Goal: Information Seeking & Learning: Learn about a topic

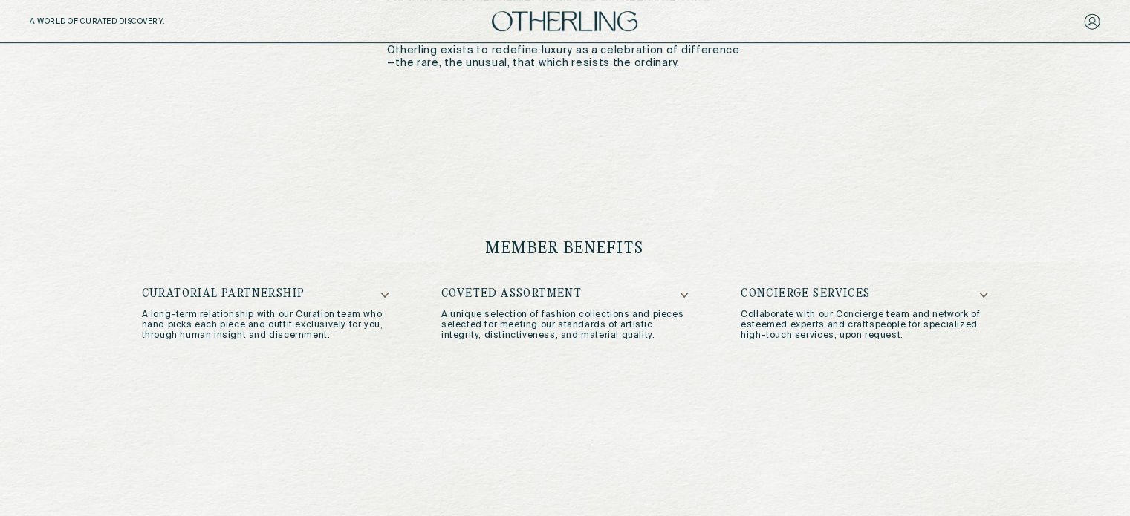
scroll to position [786, 0]
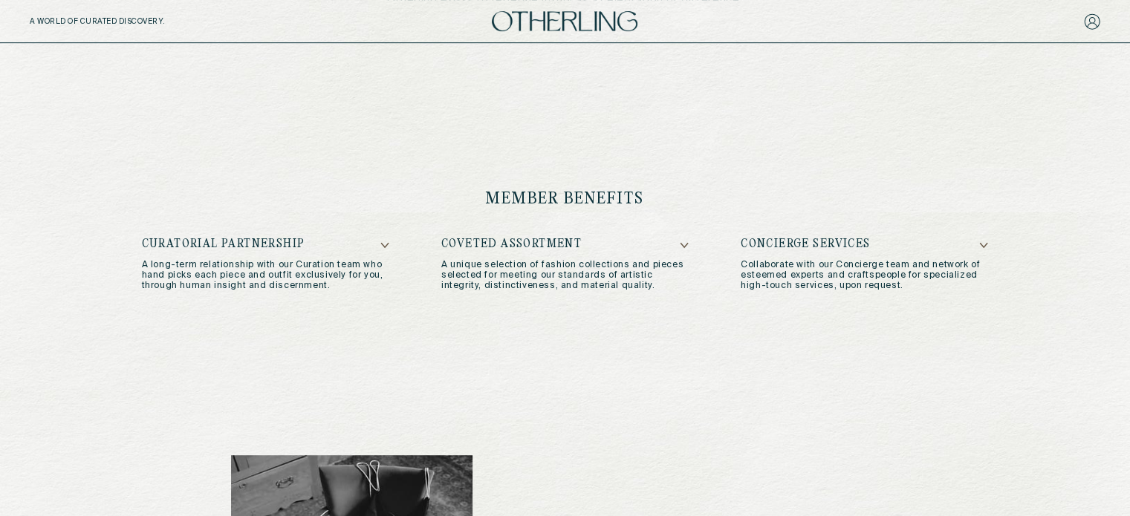
click at [383, 243] on icon at bounding box center [384, 245] width 9 height 7
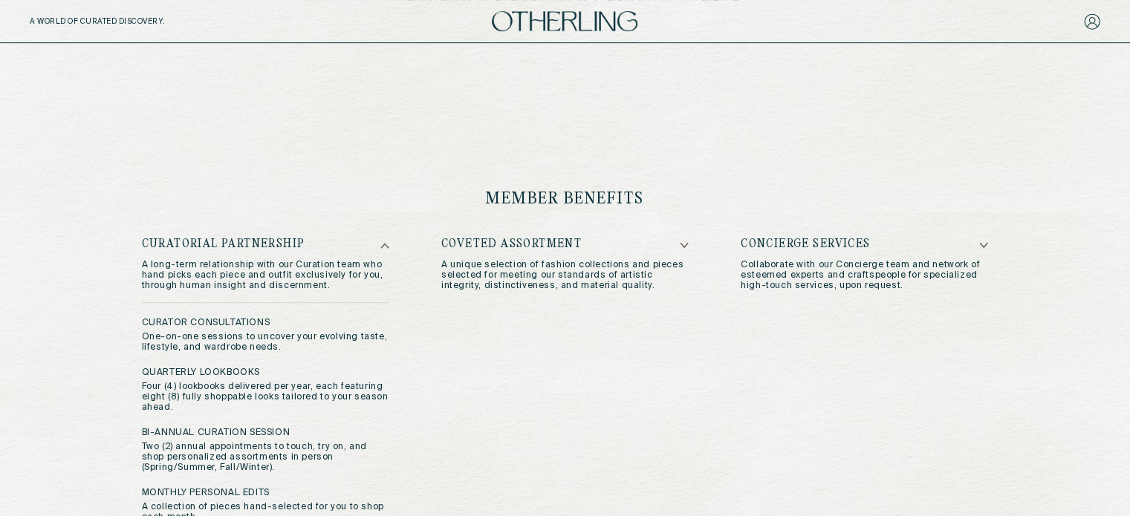
click at [674, 249] on h5 "Coveted Assortment" at bounding box center [564, 244] width 247 height 13
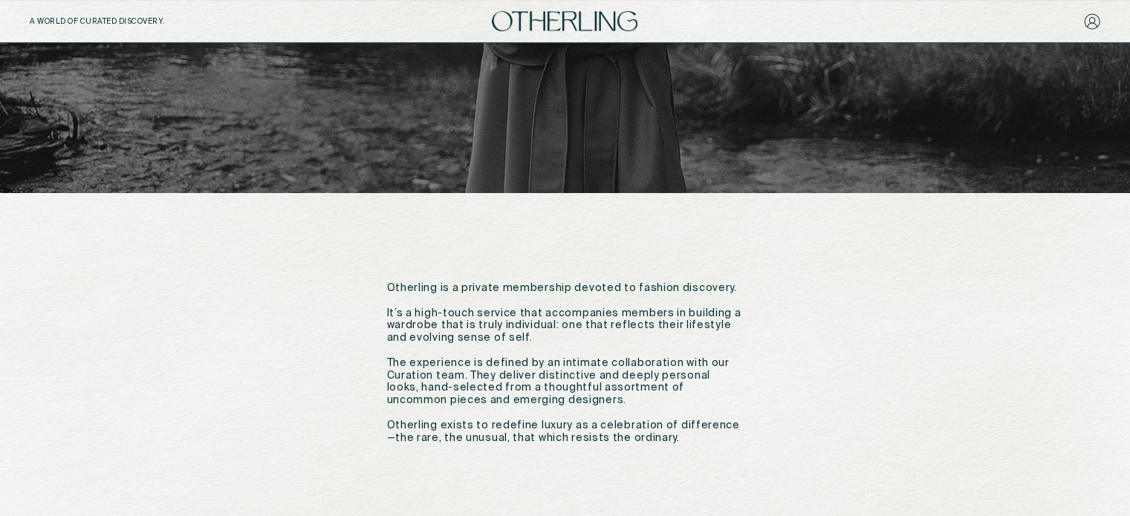
scroll to position [392, 0]
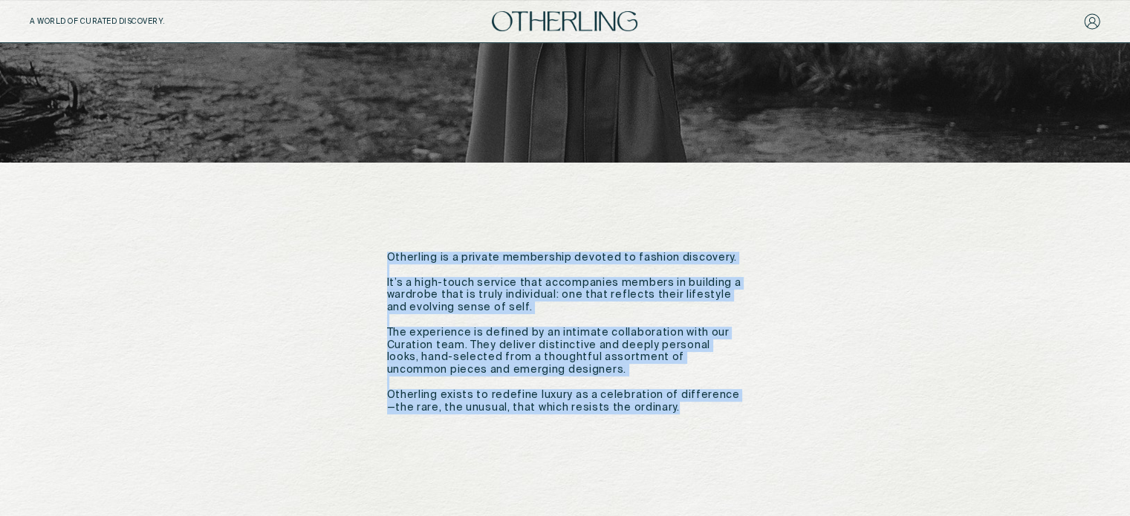
drag, startPoint x: 679, startPoint y: 408, endPoint x: 377, endPoint y: 248, distance: 341.5
click at [377, 248] on div "Otherling is a private membership devoted to fashion discovery. It’s a high-tou…" at bounding box center [565, 333] width 1130 height 340
copy p "Otherling is a private membership devoted to fashion discovery. It’s a high-tou…"
click at [377, 248] on div "Otherling is a private membership devoted to fashion discovery. It’s a high-tou…" at bounding box center [565, 333] width 1130 height 340
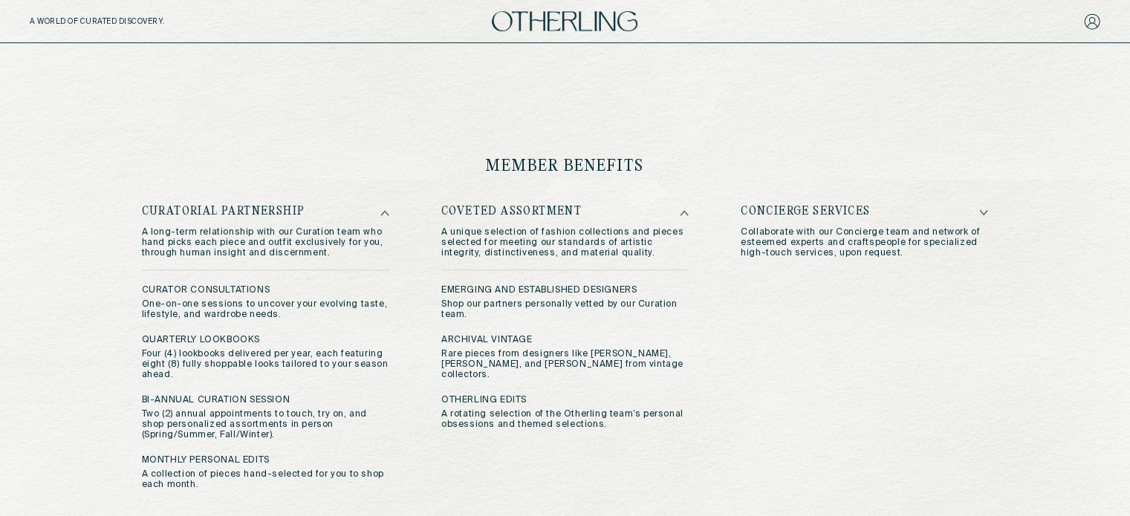
scroll to position [821, 0]
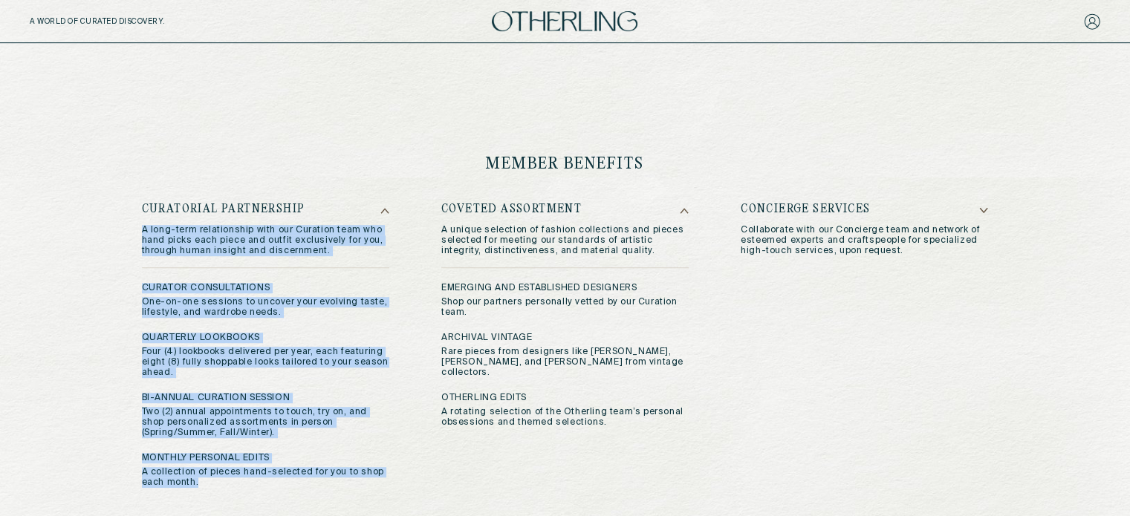
copy div "A long-term relationship with our Curation team who hand picks each piece and o…"
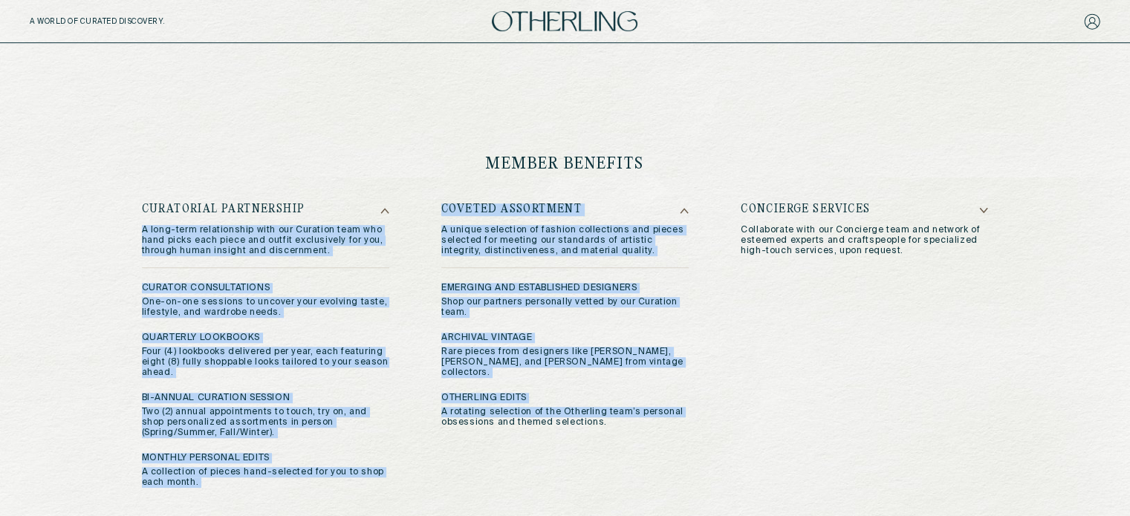
drag, startPoint x: 139, startPoint y: 228, endPoint x: 425, endPoint y: 483, distance: 383.4
click at [425, 483] on div "member benefits Curatorial Partnership A long-term relationship with our Curati…" at bounding box center [565, 322] width 906 height 496
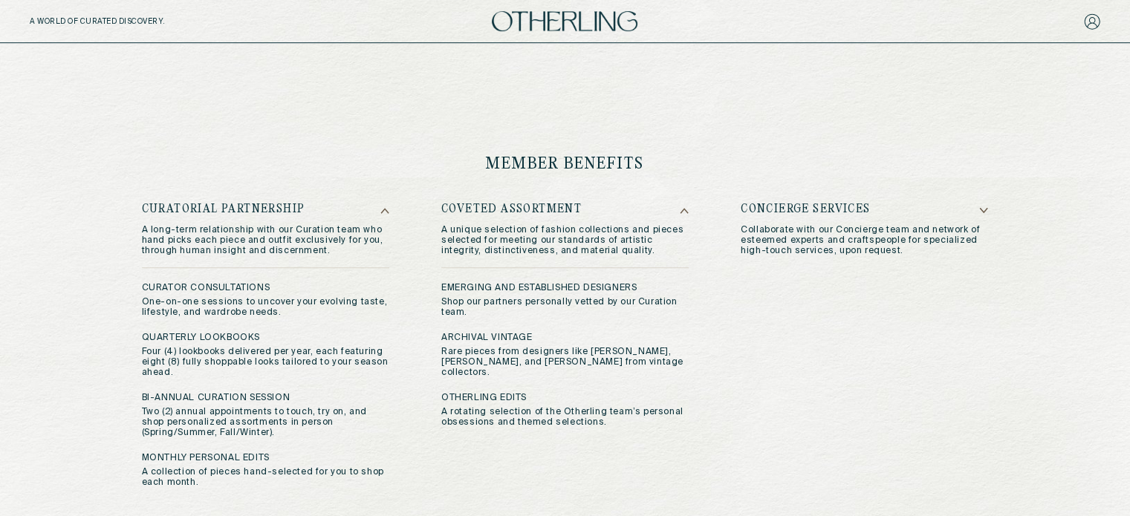
click at [443, 149] on div "member benefits Curatorial Partnership A long-term relationship with our Curati…" at bounding box center [565, 322] width 906 height 496
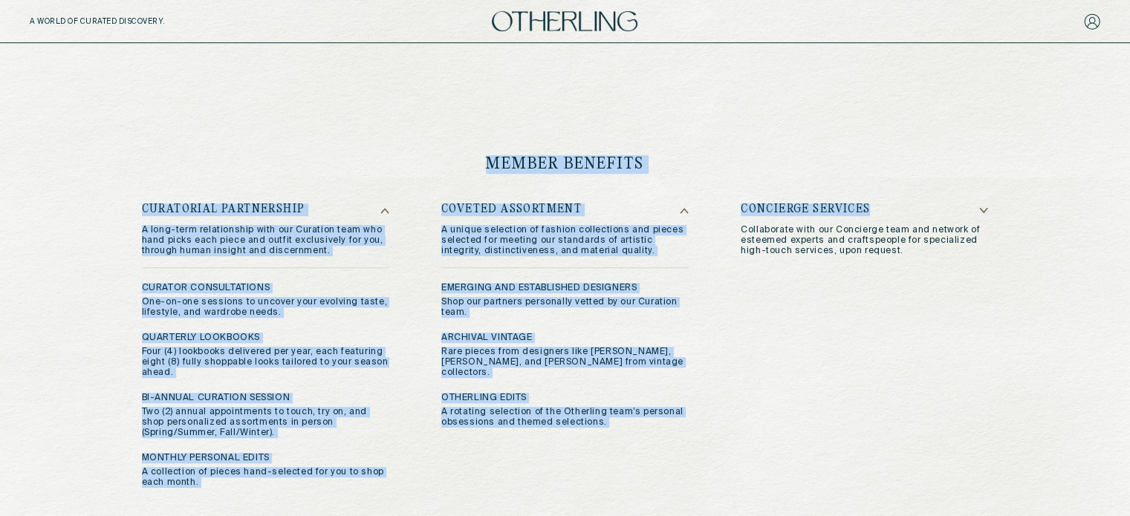
drag, startPoint x: 486, startPoint y: 160, endPoint x: 978, endPoint y: 208, distance: 494.7
click at [978, 208] on div "member benefits Curatorial Partnership A long-term relationship with our Curati…" at bounding box center [565, 322] width 906 height 496
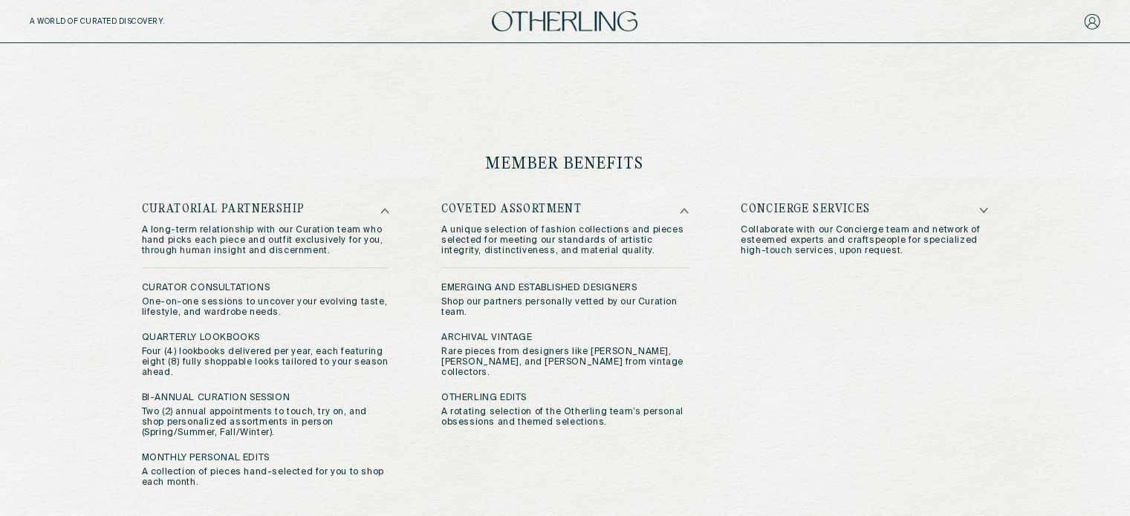
click at [986, 209] on icon at bounding box center [983, 210] width 9 height 7
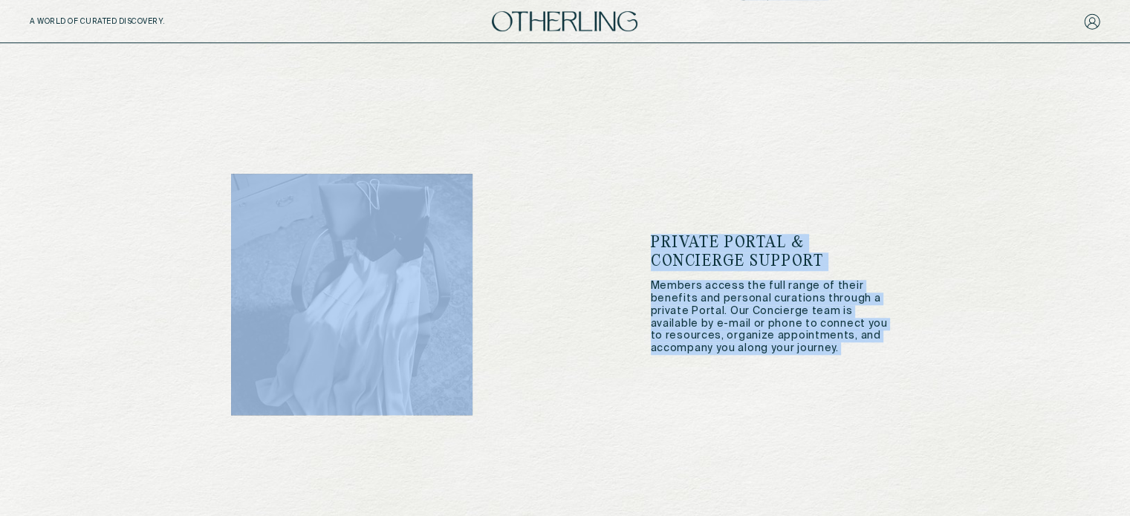
scroll to position [1352, 0]
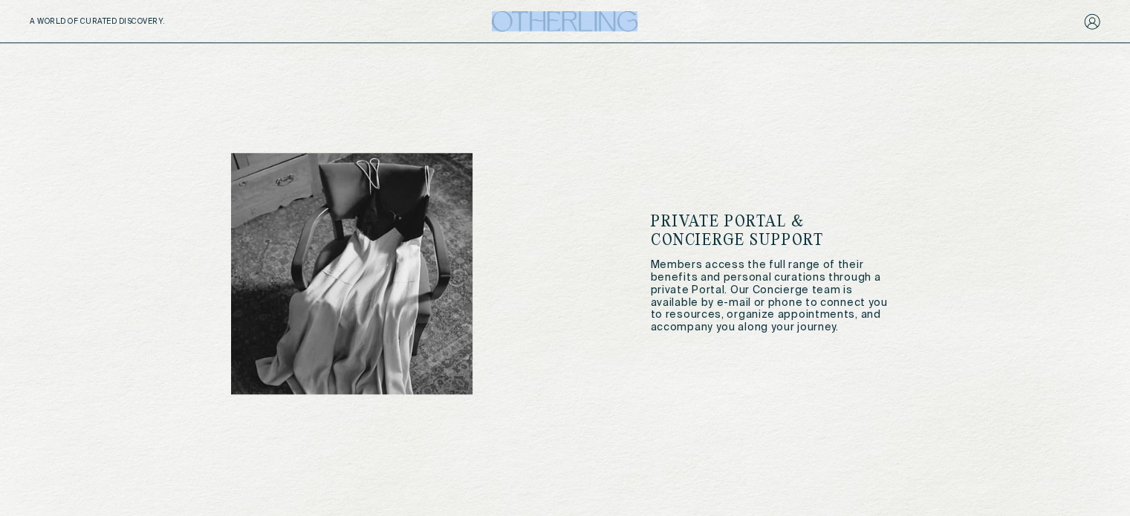
copy div "You're invited to join Otherling, a membership for seekers and collectors. It’s…"
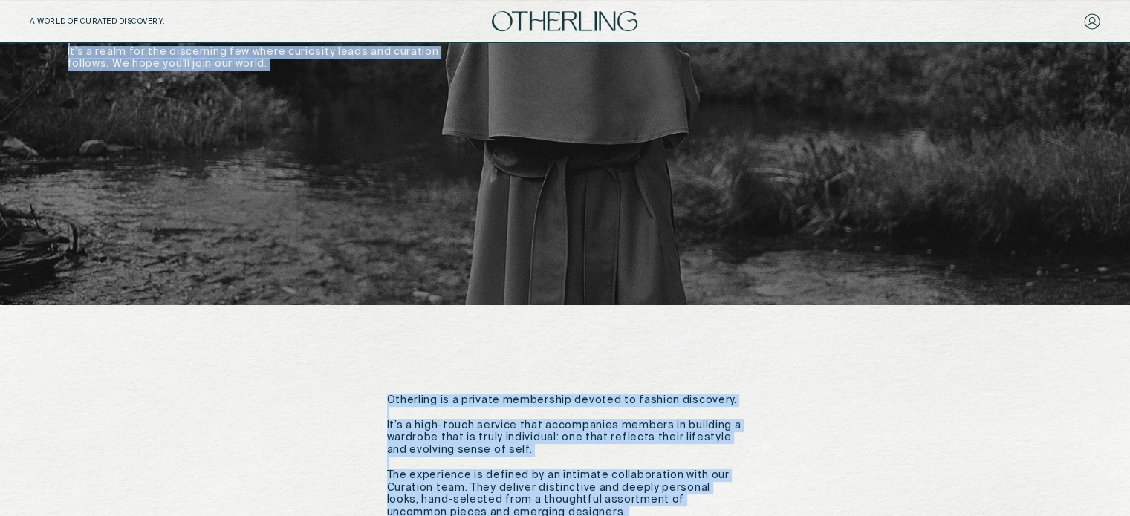
scroll to position [0, 0]
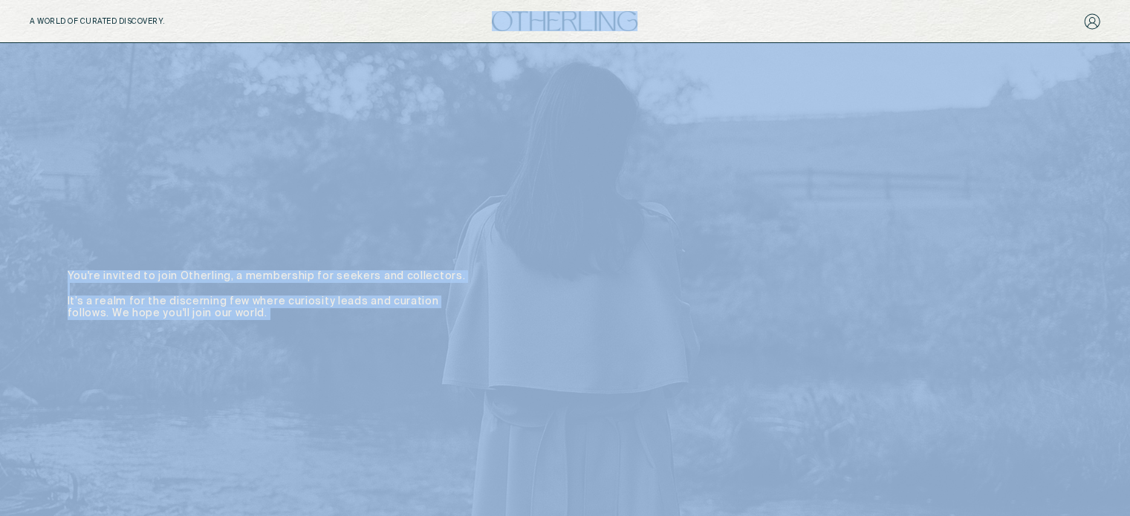
drag, startPoint x: 484, startPoint y: 163, endPoint x: 285, endPoint y: -78, distance: 312.3
click at [386, 36] on div "A WORLD OF CURATED DISCOVERY." at bounding box center [565, 21] width 1130 height 43
